Goal: Task Accomplishment & Management: Use online tool/utility

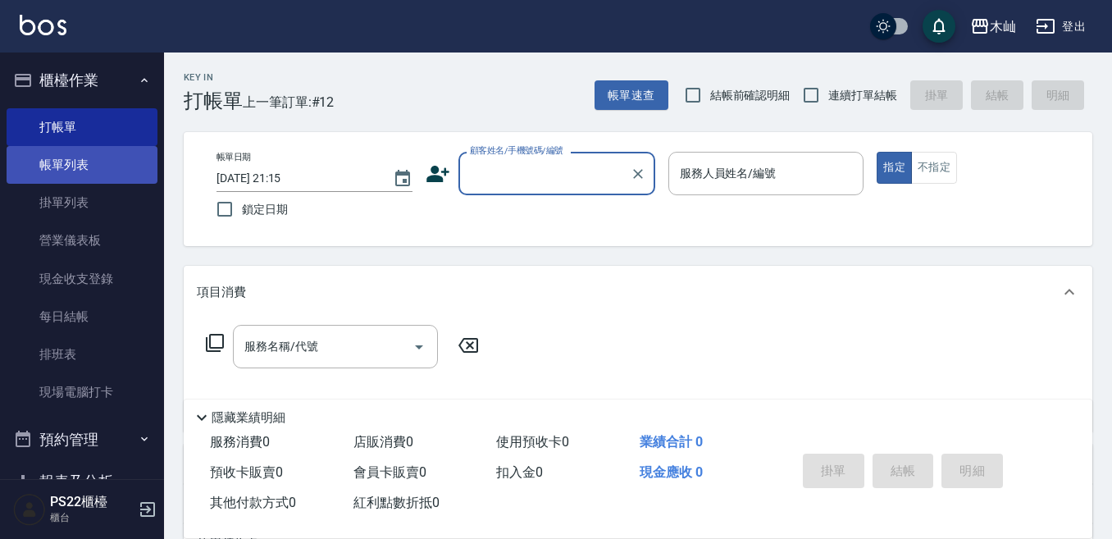
scroll to position [82, 0]
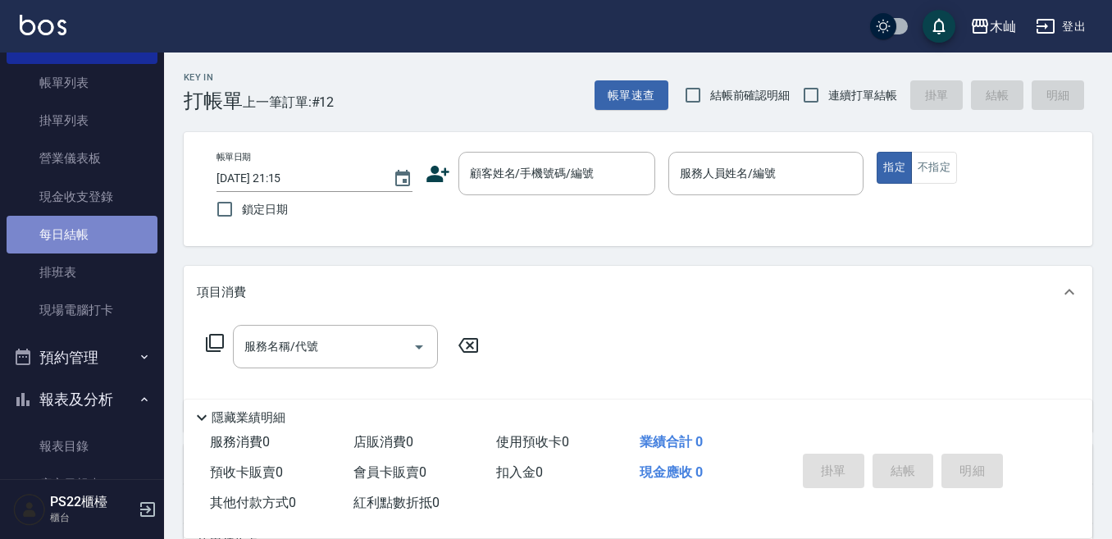
click at [105, 228] on link "每日結帳" at bounding box center [82, 235] width 151 height 38
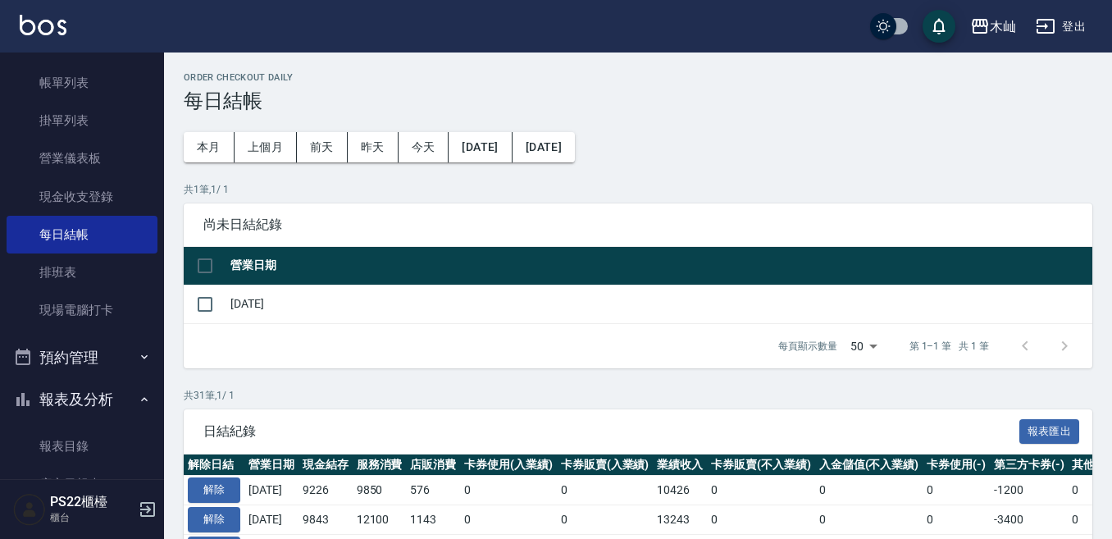
drag, startPoint x: 203, startPoint y: 260, endPoint x: 225, endPoint y: 294, distance: 40.7
click at [203, 261] on input "checkbox" at bounding box center [205, 265] width 34 height 34
checkbox input "true"
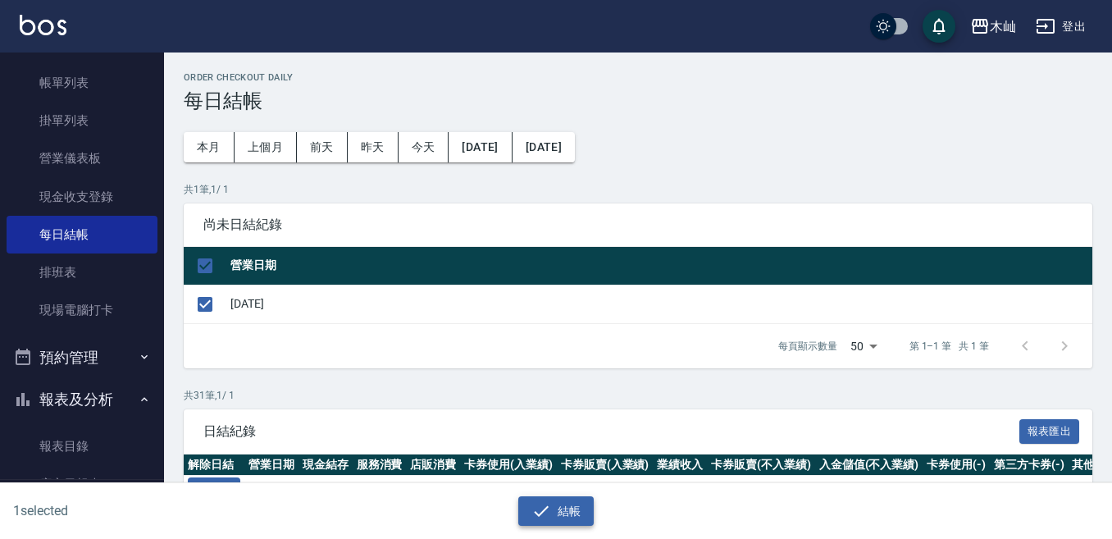
click at [540, 512] on icon "button" at bounding box center [541, 510] width 15 height 11
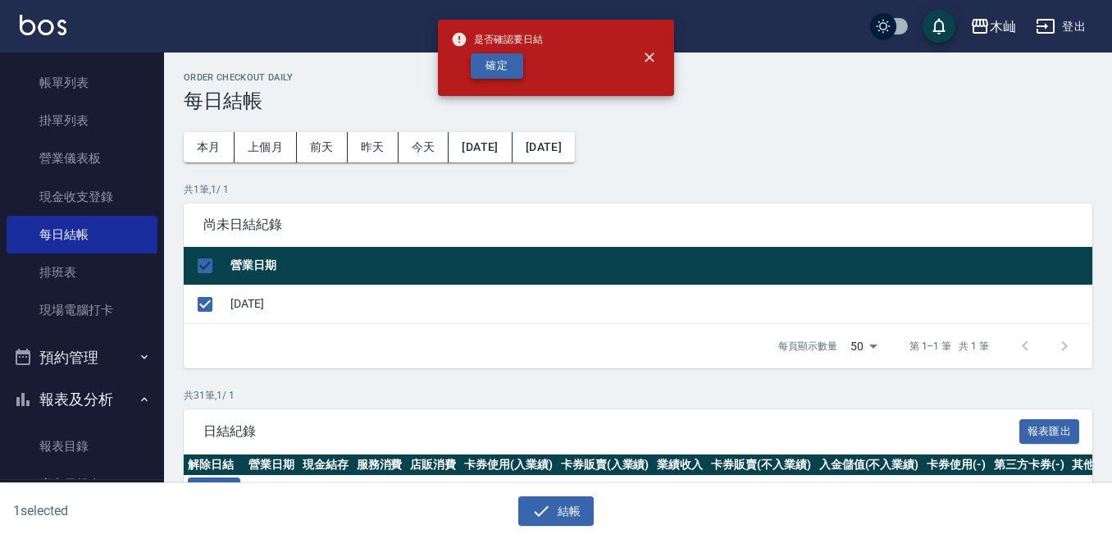
click at [504, 66] on button "確定" at bounding box center [497, 65] width 52 height 25
checkbox input "false"
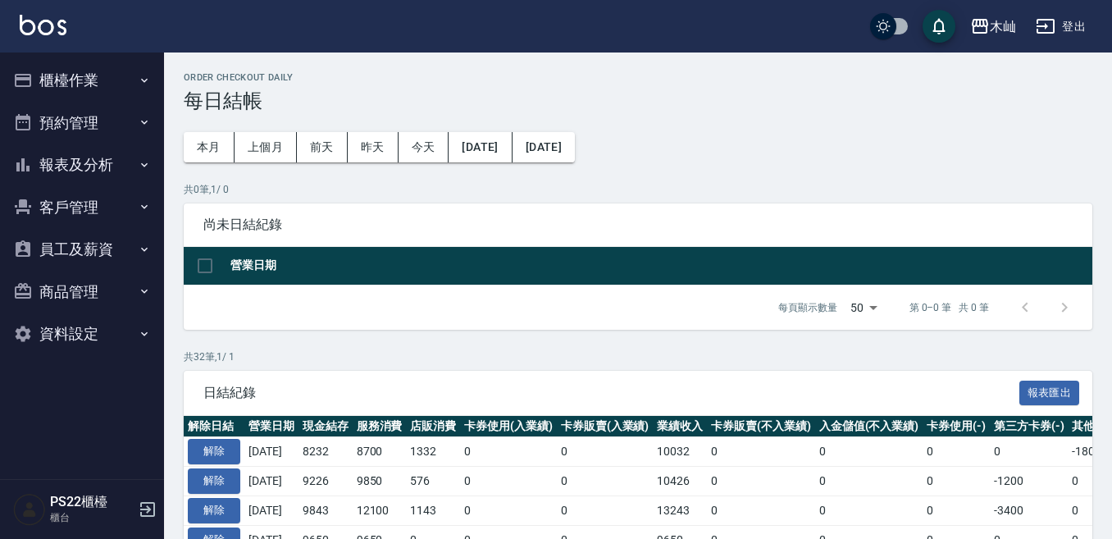
click at [66, 160] on button "報表及分析" at bounding box center [82, 164] width 151 height 43
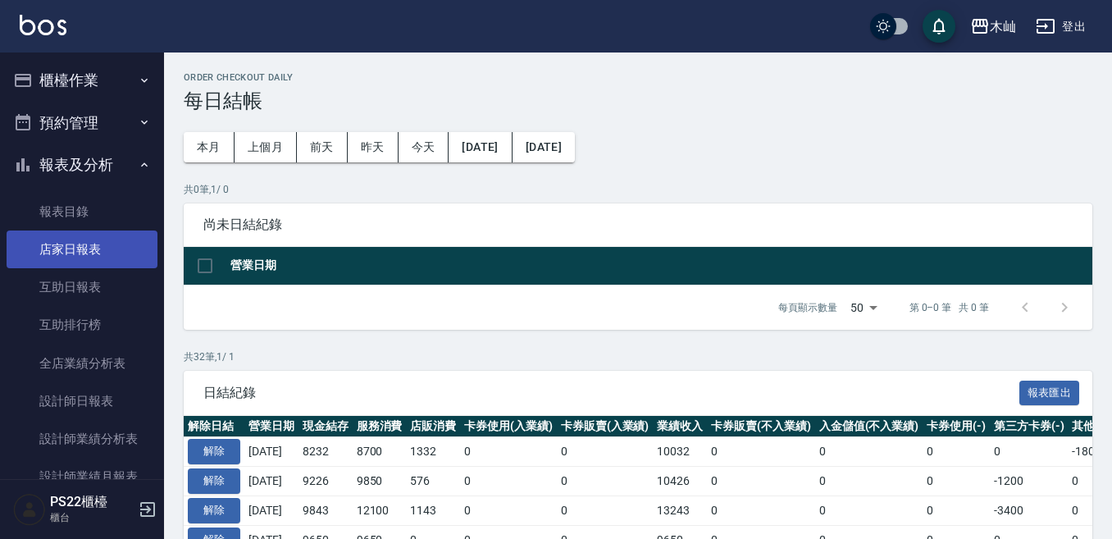
click at [94, 246] on link "店家日報表" at bounding box center [82, 249] width 151 height 38
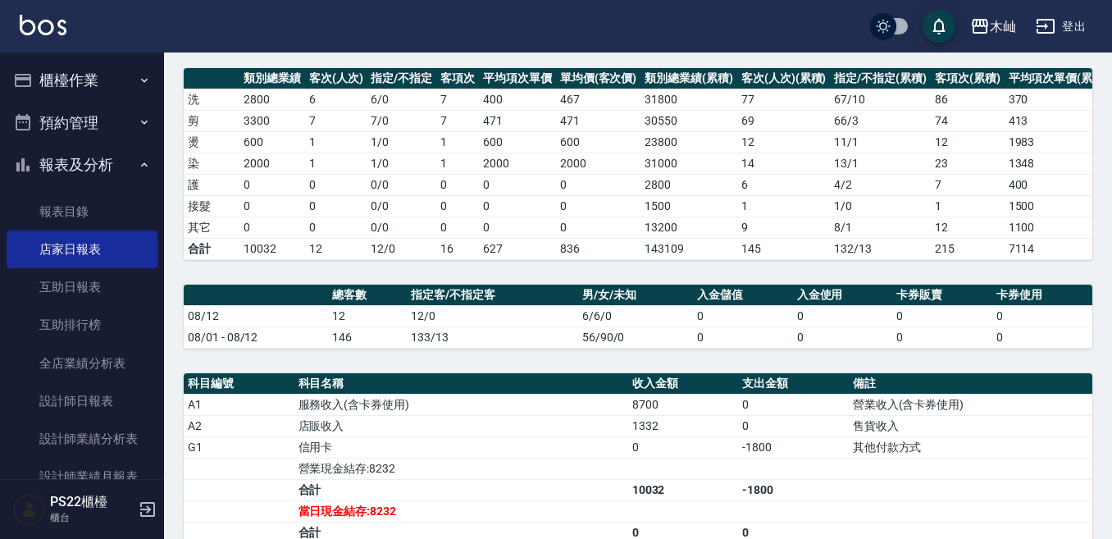
scroll to position [82, 0]
